Goal: Task Accomplishment & Management: Manage account settings

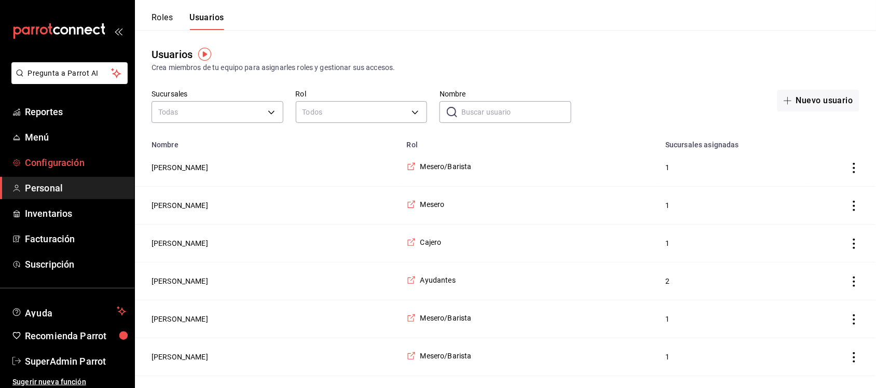
click at [40, 159] on span "Configuración" at bounding box center [75, 163] width 101 height 14
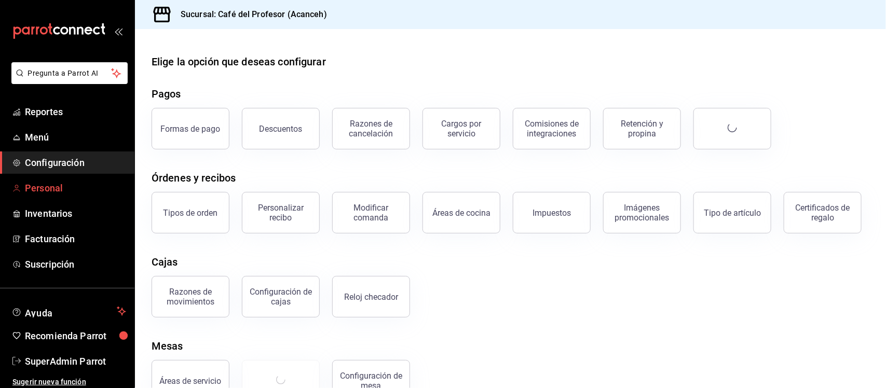
click at [48, 187] on span "Personal" at bounding box center [75, 188] width 101 height 14
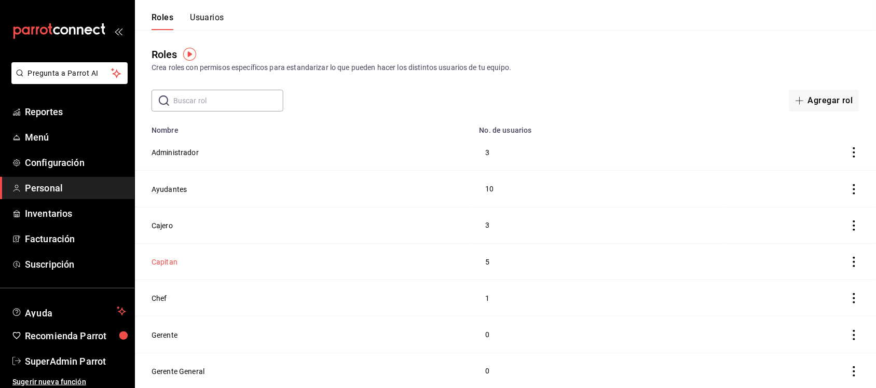
click at [175, 267] on button "Capitan" at bounding box center [165, 262] width 26 height 10
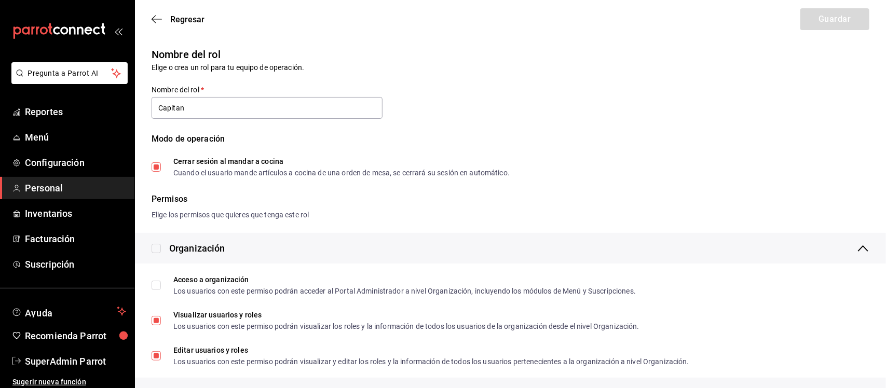
type input "Capitan"
checkbox input "true"
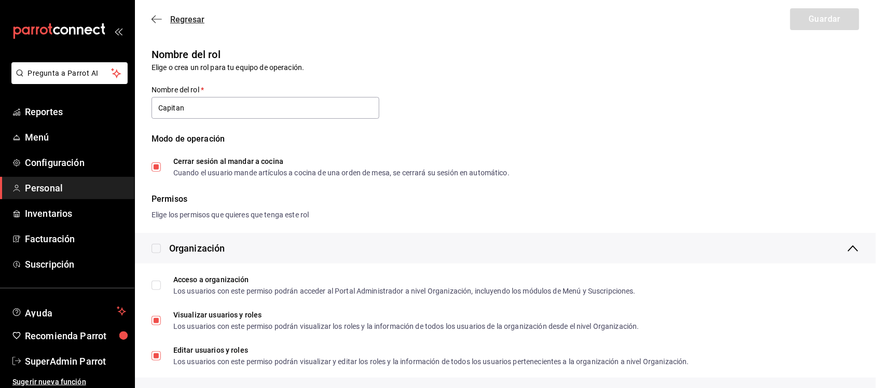
click at [156, 19] on icon "button" at bounding box center [157, 19] width 10 height 9
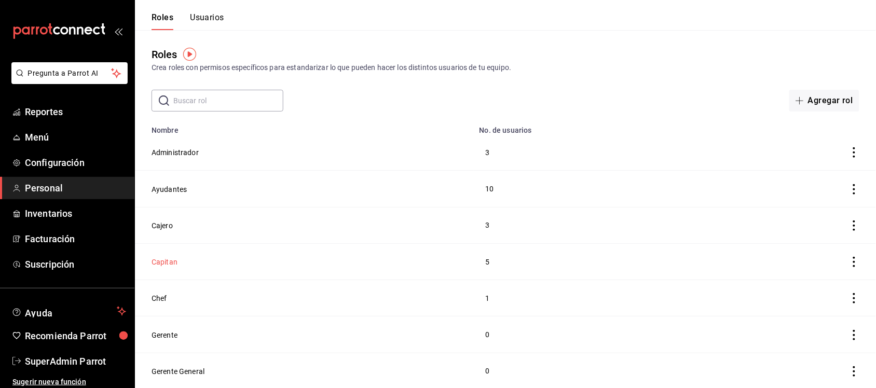
click at [172, 260] on button "Capitan" at bounding box center [165, 262] width 26 height 10
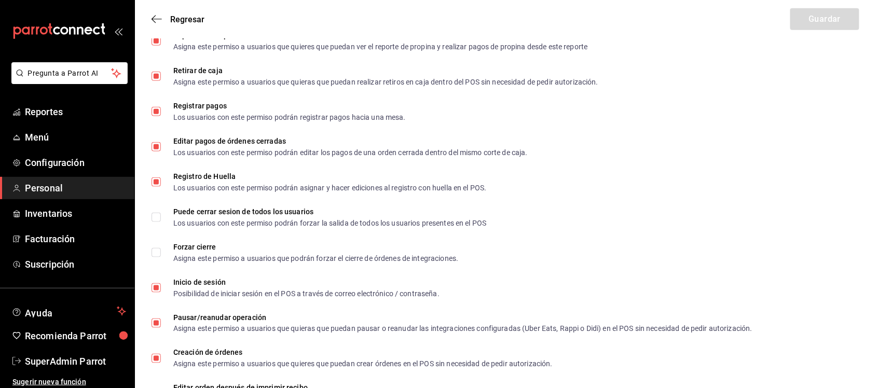
scroll to position [1822, 0]
